Goal: Check status: Check status

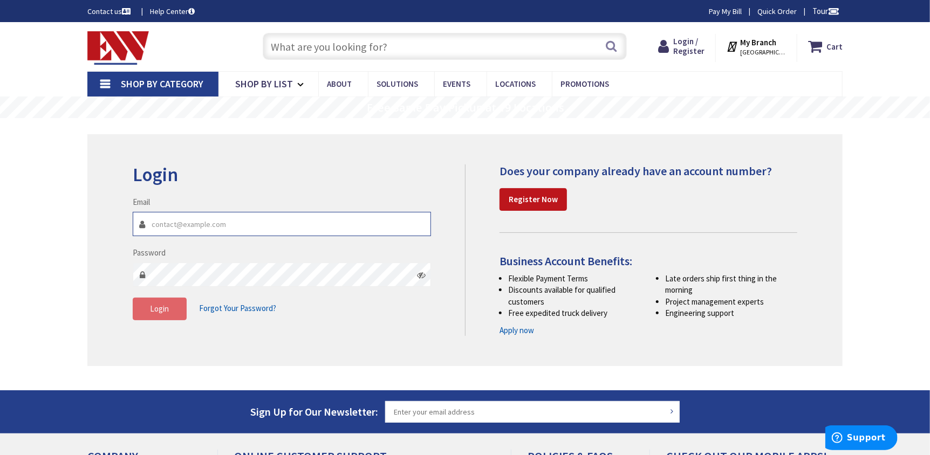
type input "[EMAIL_ADDRESS][DOMAIN_NAME]"
click at [150, 314] on span "Login" at bounding box center [159, 309] width 19 height 10
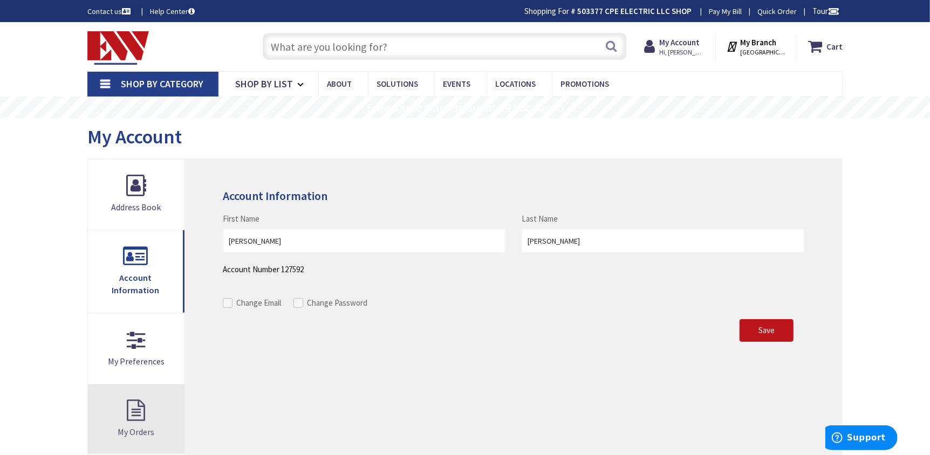
click at [116, 400] on link "My Orders" at bounding box center [136, 419] width 97 height 70
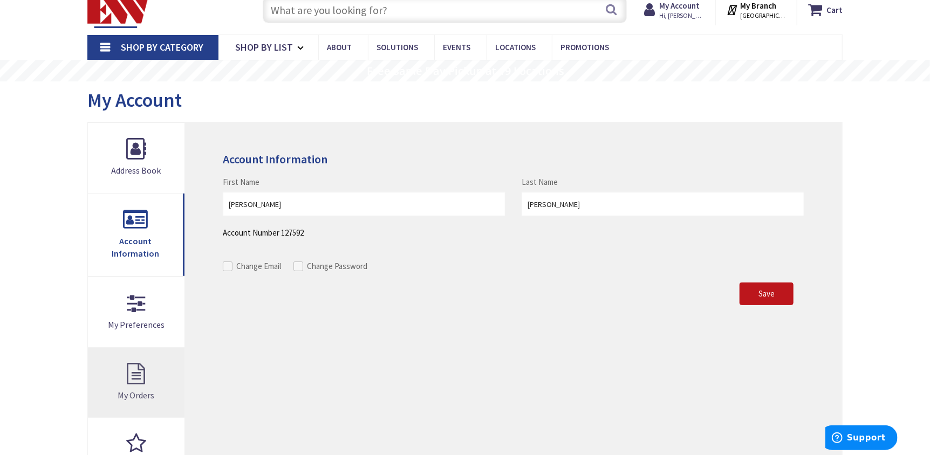
scroll to position [40, 0]
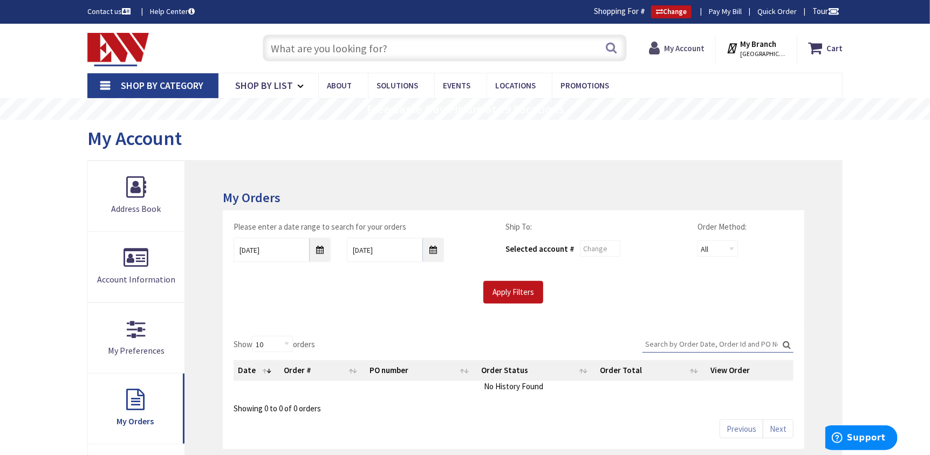
click at [687, 45] on strong "My Account" at bounding box center [684, 48] width 40 height 10
click at [684, 47] on strong "My Account" at bounding box center [679, 44] width 40 height 10
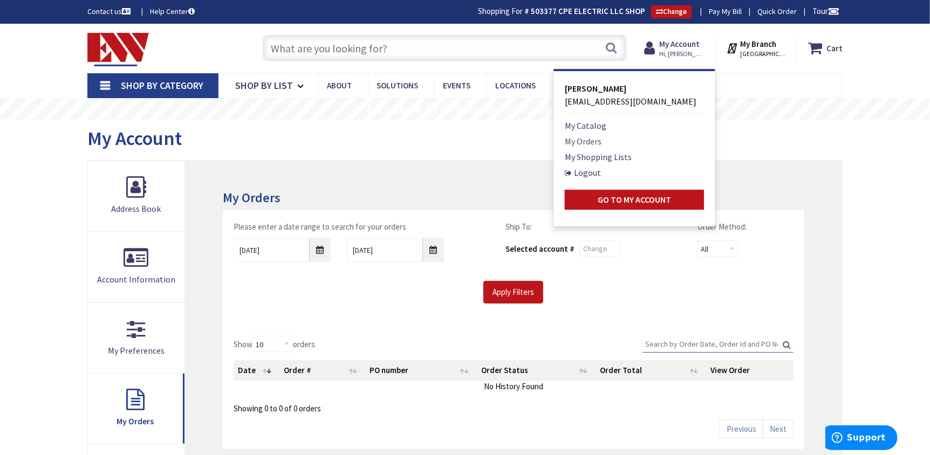
click at [582, 138] on link "My Orders" at bounding box center [583, 141] width 37 height 13
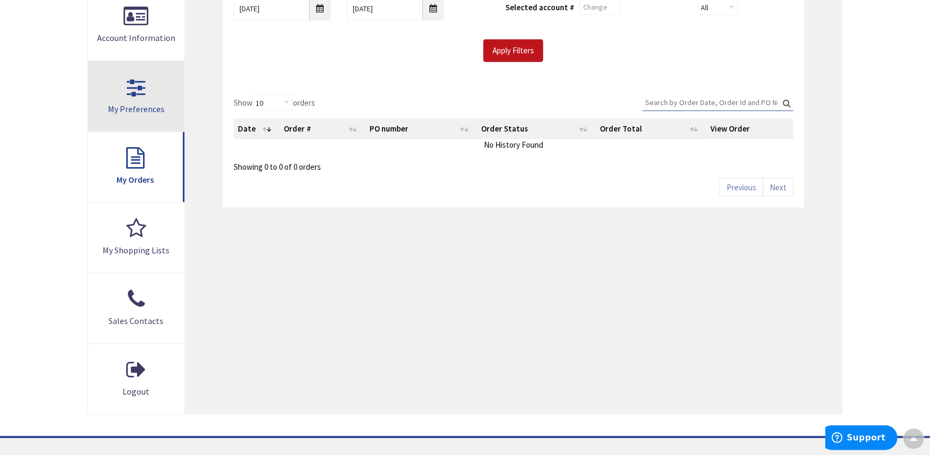
scroll to position [243, 0]
